Goal: Transaction & Acquisition: Obtain resource

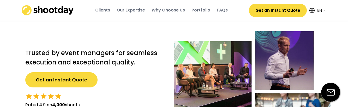
select select ""en""
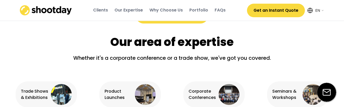
scroll to position [275, 0]
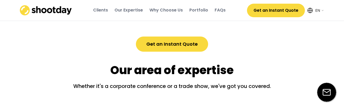
click at [161, 46] on button "Get an Instant Quote" at bounding box center [172, 43] width 72 height 15
